Goal: Find specific page/section: Find specific page/section

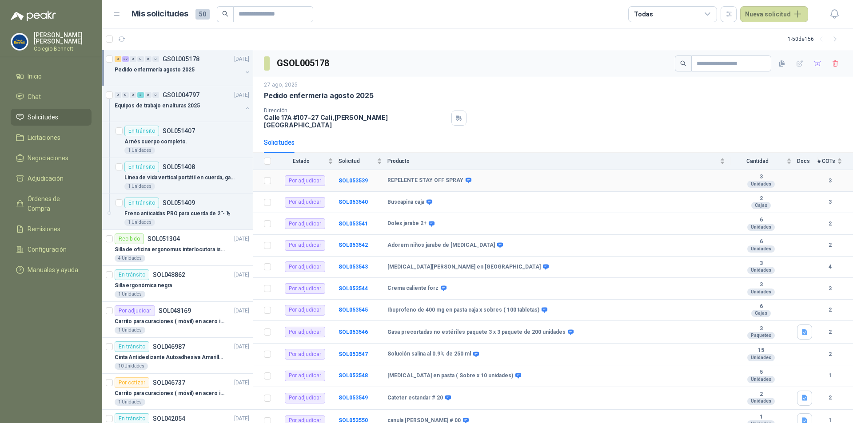
click at [510, 182] on td "REPELENTE STAY OFF SPRAY" at bounding box center [558, 181] width 343 height 22
click at [187, 74] on p "Pedido enfermería agosto 2025" at bounding box center [155, 70] width 80 height 8
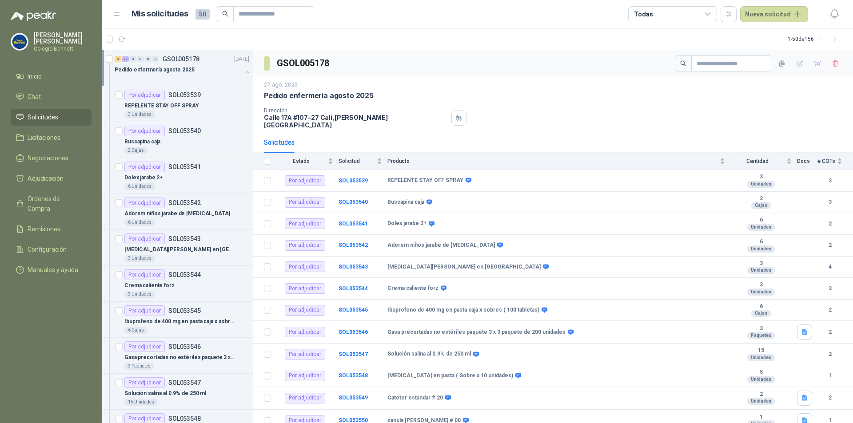
scroll to position [0, 0]
click at [186, 107] on p "REPELENTE STAY OFF SPRAY" at bounding box center [161, 105] width 75 height 8
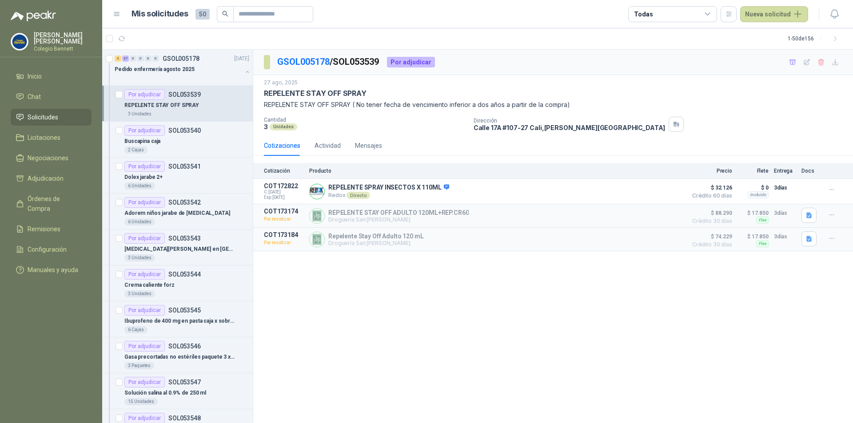
click at [200, 96] on div "Por adjudicar SOL053539" at bounding box center [186, 94] width 125 height 11
click at [55, 76] on li "Inicio" at bounding box center [51, 77] width 70 height 10
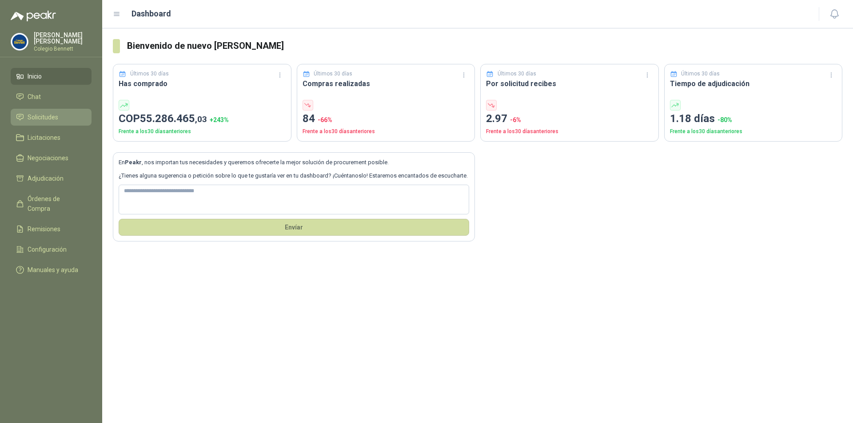
click at [58, 117] on li "Solicitudes" at bounding box center [51, 117] width 70 height 10
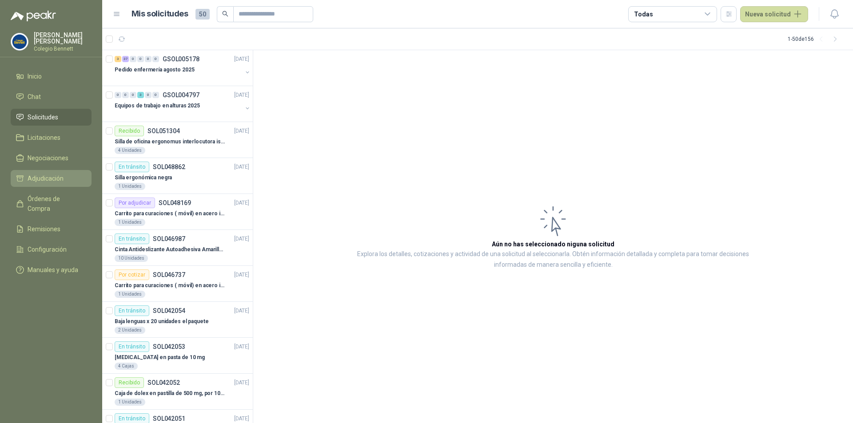
click at [60, 181] on span "Adjudicación" at bounding box center [46, 179] width 36 height 10
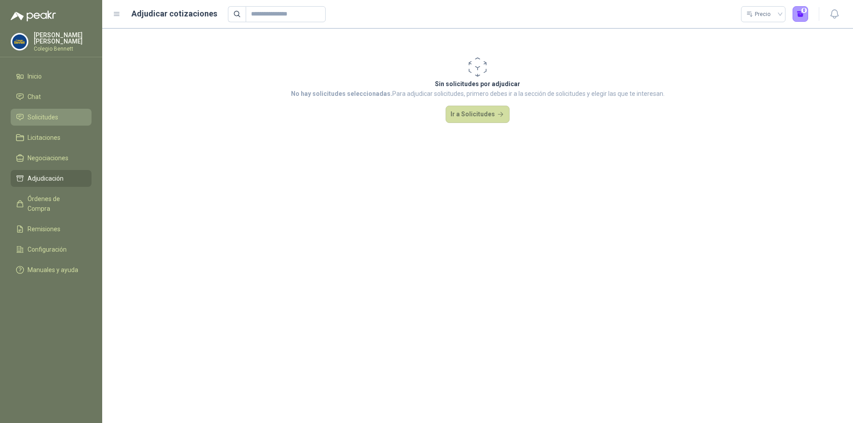
click at [60, 121] on li "Solicitudes" at bounding box center [51, 117] width 70 height 10
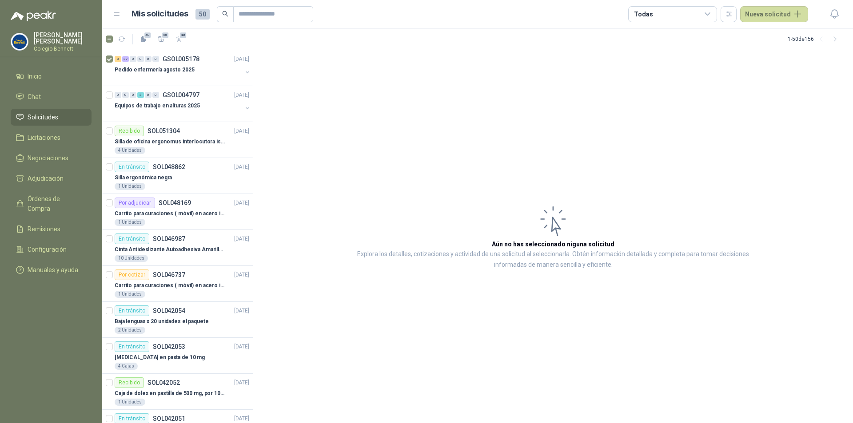
click at [44, 116] on span "Solicitudes" at bounding box center [43, 117] width 31 height 10
click at [50, 74] on li "Inicio" at bounding box center [51, 77] width 70 height 10
